Goal: Communication & Community: Participate in discussion

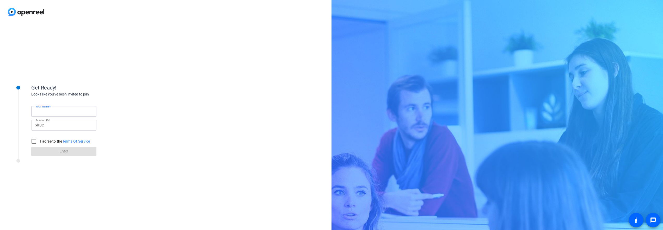
click at [59, 112] on input "Your name" at bounding box center [63, 111] width 57 height 6
type input "[PERSON_NAME]"
click at [35, 143] on input "I agree to the Terms Of Service" at bounding box center [34, 141] width 10 height 10
checkbox input "true"
click at [55, 153] on span at bounding box center [63, 151] width 65 height 13
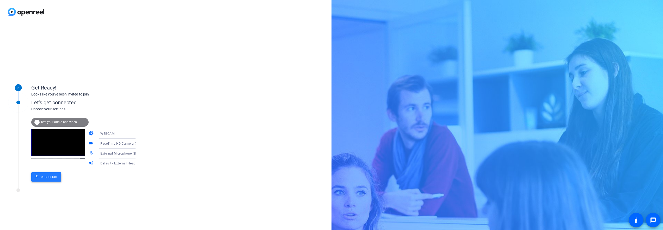
click at [46, 176] on span "Enter session" at bounding box center [46, 176] width 22 height 5
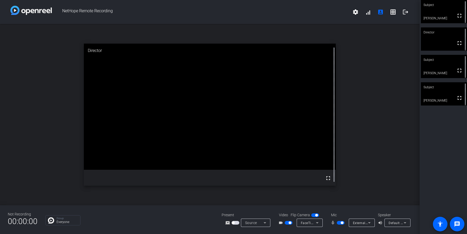
click at [341, 222] on span "button" at bounding box center [342, 222] width 3 height 3
click at [341, 223] on span "button" at bounding box center [341, 222] width 8 height 4
click at [307, 224] on span "FaceTime HD Camera (D288:[DATE])" at bounding box center [329, 222] width 56 height 4
click at [146, 217] on div at bounding box center [233, 117] width 467 height 234
click at [360, 225] on div "External Microphone (Built-in)" at bounding box center [360, 222] width 15 height 7
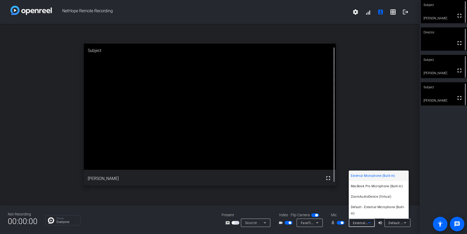
click at [360, 225] on div at bounding box center [233, 117] width 467 height 234
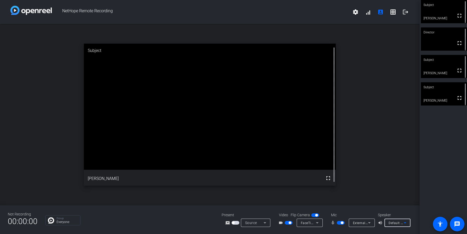
click at [396, 222] on span "Default - External Headphones (Built-in)" at bounding box center [419, 222] width 60 height 4
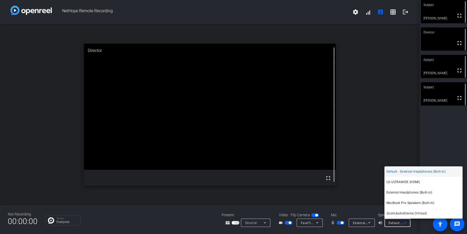
click at [396, 223] on div at bounding box center [233, 117] width 467 height 234
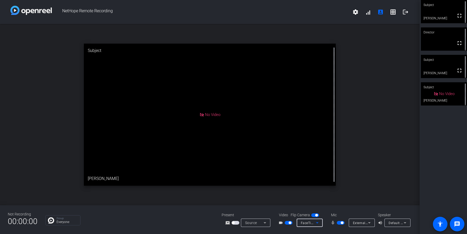
click at [307, 224] on span "FaceTime HD Camera (D288:[DATE])" at bounding box center [329, 222] width 56 height 4
click at [307, 224] on div at bounding box center [233, 117] width 467 height 234
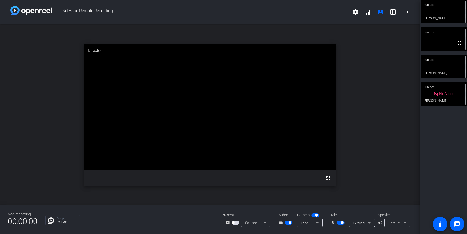
click at [396, 223] on span "Default - External Headphones (Built-in)" at bounding box center [419, 222] width 60 height 4
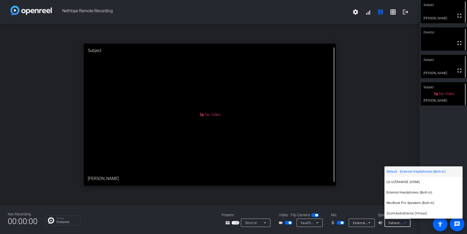
click at [396, 223] on div at bounding box center [233, 117] width 467 height 234
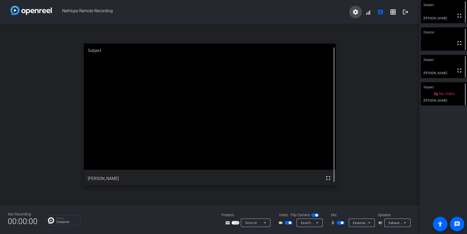
click at [355, 16] on span at bounding box center [356, 12] width 13 height 13
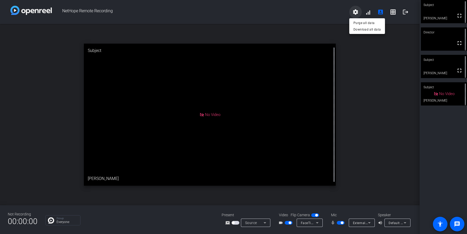
click at [355, 16] on div at bounding box center [233, 117] width 467 height 234
click at [228, 224] on mat-icon "screen_share_outline" at bounding box center [228, 222] width 6 height 6
click at [234, 223] on span "button" at bounding box center [236, 222] width 8 height 4
click at [354, 223] on span "External Microphone (Built-in)" at bounding box center [375, 222] width 45 height 4
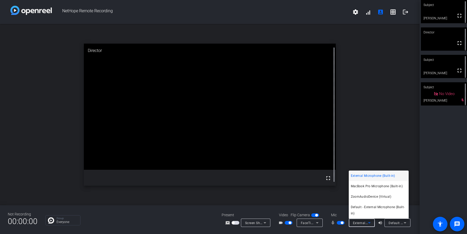
click at [402, 223] on div at bounding box center [233, 117] width 467 height 234
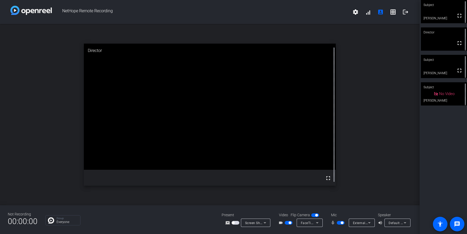
click at [401, 224] on span "Default - External Headphones (Built-in)" at bounding box center [419, 222] width 60 height 4
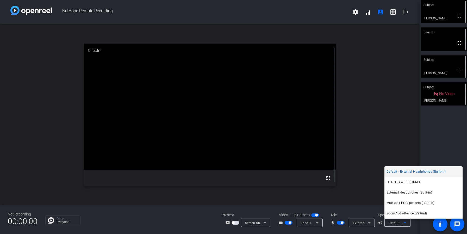
click at [401, 224] on div at bounding box center [233, 117] width 467 height 234
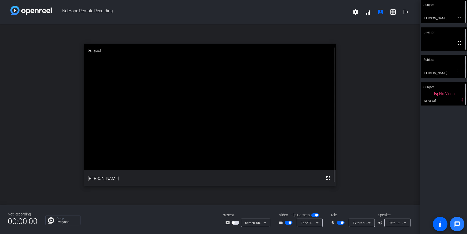
click at [456, 225] on mat-icon "message" at bounding box center [457, 223] width 6 height 6
click at [394, 12] on mat-icon "grid_on" at bounding box center [393, 12] width 6 height 6
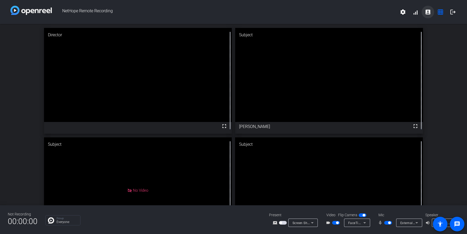
click at [428, 11] on mat-icon "account_box" at bounding box center [428, 12] width 6 height 6
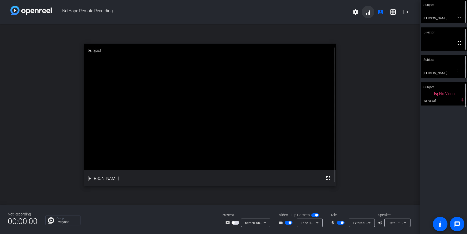
click at [369, 13] on span at bounding box center [368, 12] width 13 height 13
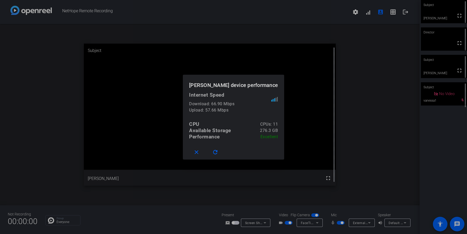
click at [372, 79] on div at bounding box center [233, 117] width 467 height 234
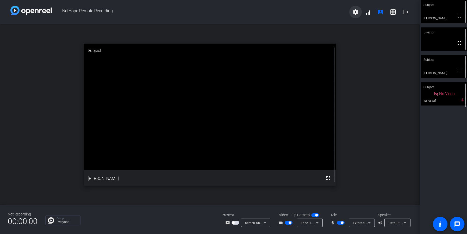
click at [359, 13] on mat-icon "settings" at bounding box center [356, 12] width 6 height 6
click at [98, 9] on div at bounding box center [233, 117] width 467 height 234
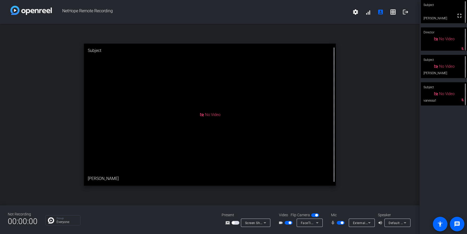
click at [340, 224] on mat-slide-toggle at bounding box center [341, 221] width 9 height 5
click at [339, 223] on span "button" at bounding box center [341, 222] width 8 height 4
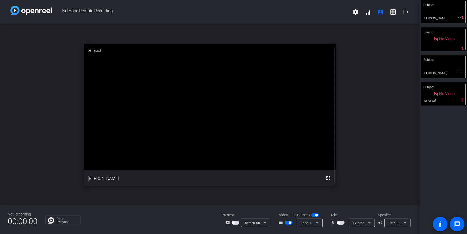
click at [342, 223] on span "button" at bounding box center [341, 222] width 8 height 4
click at [340, 223] on span "button" at bounding box center [341, 222] width 8 height 4
click at [342, 224] on span "button" at bounding box center [341, 222] width 8 height 4
click at [341, 223] on span "button" at bounding box center [341, 222] width 8 height 4
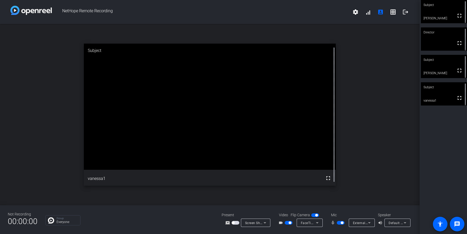
click at [339, 224] on mat-slide-toggle at bounding box center [341, 221] width 9 height 5
click at [340, 224] on span "button" at bounding box center [341, 222] width 8 height 4
click at [339, 222] on span "button" at bounding box center [338, 222] width 3 height 3
click at [63, 218] on p "Group" at bounding box center [67, 218] width 21 height 3
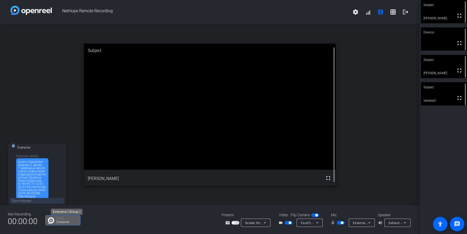
scroll to position [266, 0]
drag, startPoint x: 36, startPoint y: 191, endPoint x: 31, endPoint y: 190, distance: 5.0
click at [20, 188] on div at bounding box center [32, 45] width 28 height 294
click at [40, 192] on div at bounding box center [32, 44] width 32 height 299
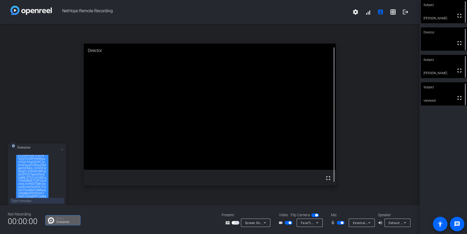
drag, startPoint x: 38, startPoint y: 191, endPoint x: 17, endPoint y: 152, distance: 43.8
drag, startPoint x: 37, startPoint y: 191, endPoint x: 12, endPoint y: 152, distance: 46.5
click at [12, 152] on div "Everyone [PERSON_NAME]" at bounding box center [37, 177] width 58 height 68
click at [23, 170] on div at bounding box center [32, 45] width 28 height 294
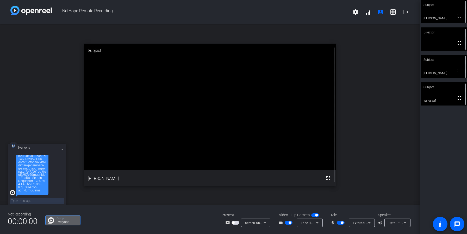
click at [24, 170] on div at bounding box center [32, 45] width 28 height 294
click at [236, 223] on span "button" at bounding box center [236, 222] width 8 height 4
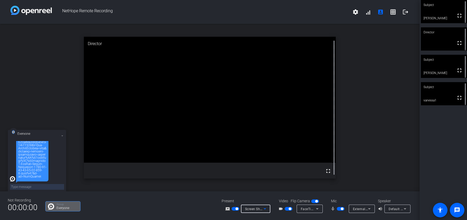
click at [249, 209] on span "Screen Sharing" at bounding box center [256, 209] width 23 height 4
click at [255, 189] on span "Screen Sharing" at bounding box center [255, 189] width 24 height 6
click at [256, 209] on span "Screen Sharing" at bounding box center [256, 209] width 23 height 4
click at [260, 191] on span "Screen Sharing" at bounding box center [255, 189] width 24 height 6
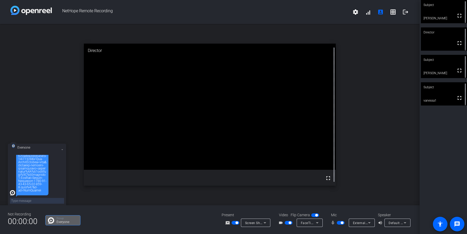
click at [234, 222] on span "button" at bounding box center [236, 222] width 8 height 4
click at [263, 222] on icon at bounding box center [265, 222] width 6 height 6
click at [260, 202] on span "Screen Sharing" at bounding box center [255, 202] width 24 height 6
click at [237, 223] on span "button" at bounding box center [236, 222] width 8 height 4
click at [256, 224] on span "Screen Sharing" at bounding box center [256, 222] width 23 height 4
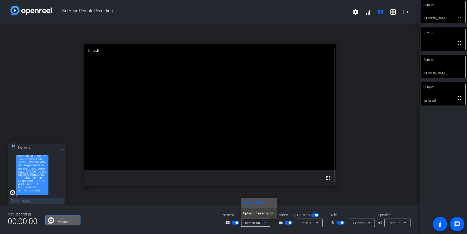
click at [260, 200] on span "Screen Sharing" at bounding box center [255, 202] width 24 height 6
click at [250, 225] on div "Screen Sharing" at bounding box center [254, 222] width 19 height 7
click at [258, 203] on span "Screen Sharing" at bounding box center [255, 202] width 24 height 6
click at [237, 224] on mat-slide-toggle at bounding box center [236, 221] width 9 height 5
click at [237, 223] on span "button" at bounding box center [237, 222] width 3 height 3
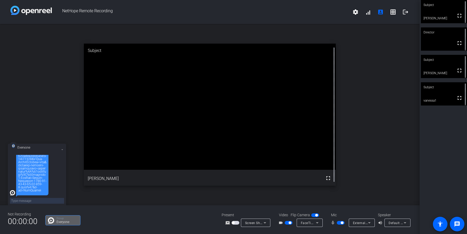
click at [236, 223] on span "button" at bounding box center [236, 222] width 8 height 4
click at [339, 222] on span "button" at bounding box center [341, 222] width 8 height 4
click at [342, 223] on span "button" at bounding box center [341, 222] width 8 height 4
click at [339, 222] on span "button" at bounding box center [338, 222] width 3 height 3
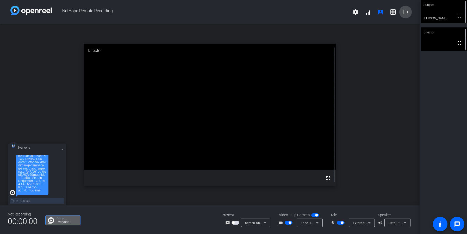
click at [405, 14] on mat-icon "logout" at bounding box center [406, 12] width 6 height 6
